Goal: Browse casually: Explore the website without a specific task or goal

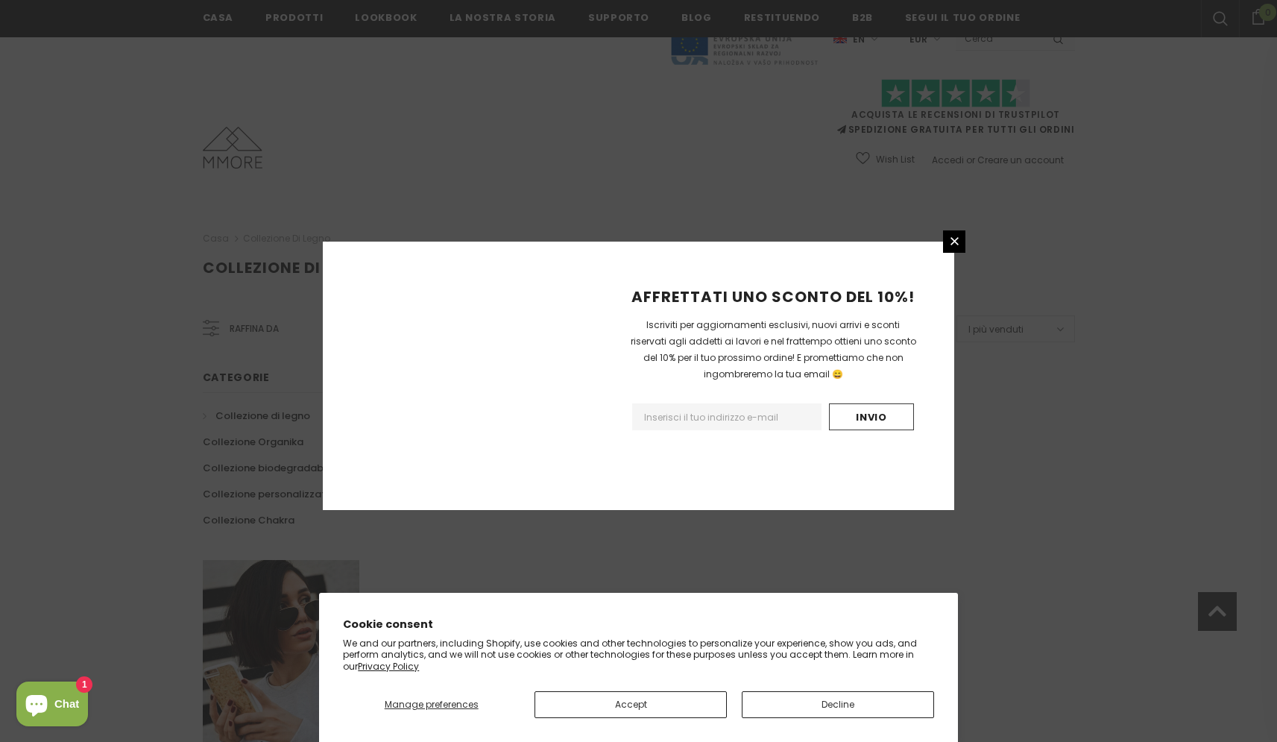
scroll to position [786, 0]
